Goal: Use online tool/utility: Utilize a website feature to perform a specific function

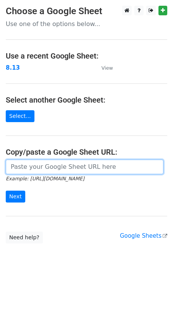
click at [26, 170] on input "url" at bounding box center [85, 167] width 158 height 15
paste input "[URL][DOMAIN_NAME]"
click at [41, 164] on input "[URL][DOMAIN_NAME]" at bounding box center [85, 167] width 158 height 15
type input "[URL][DOMAIN_NAME]"
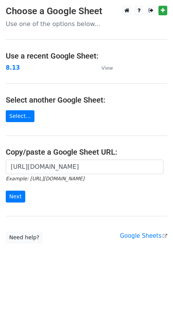
scroll to position [0, 0]
click at [53, 209] on div "[URL][DOMAIN_NAME] Example: [URL][DOMAIN_NAME] Next" at bounding box center [86, 185] width 173 height 51
click at [103, 66] on small "View" at bounding box center [107, 68] width 11 height 6
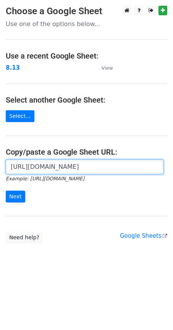
click at [30, 164] on input "[URL][DOMAIN_NAME]" at bounding box center [85, 167] width 158 height 15
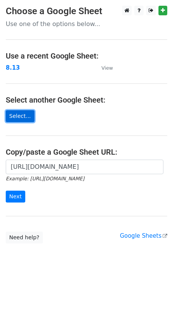
click at [27, 118] on link "Select..." at bounding box center [20, 116] width 29 height 12
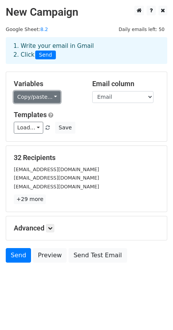
click at [57, 94] on link "Copy/paste..." at bounding box center [37, 97] width 47 height 12
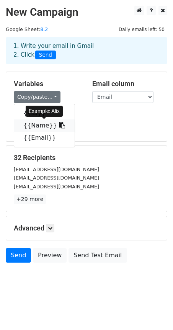
click at [38, 123] on link "{{Name}}" at bounding box center [44, 126] width 61 height 12
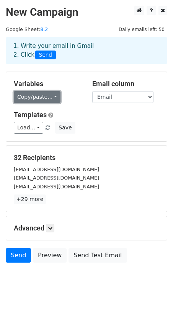
click at [46, 96] on link "Copy/paste..." at bounding box center [37, 97] width 47 height 12
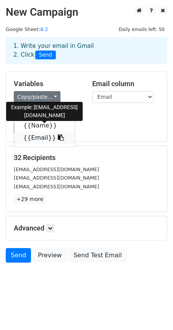
click at [32, 135] on link "{{Email}}" at bounding box center [44, 138] width 61 height 12
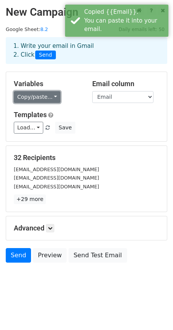
click at [56, 100] on link "Copy/paste..." at bounding box center [37, 97] width 47 height 12
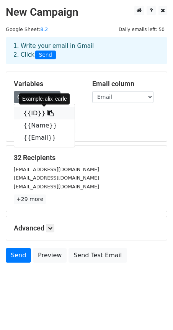
click at [22, 114] on link "{{ID}}" at bounding box center [44, 113] width 61 height 12
